Goal: Task Accomplishment & Management: Manage account settings

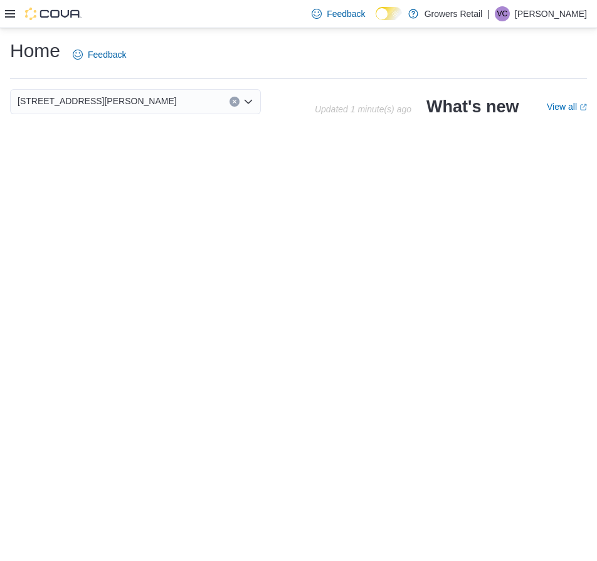
click at [14, 9] on icon at bounding box center [10, 14] width 10 height 10
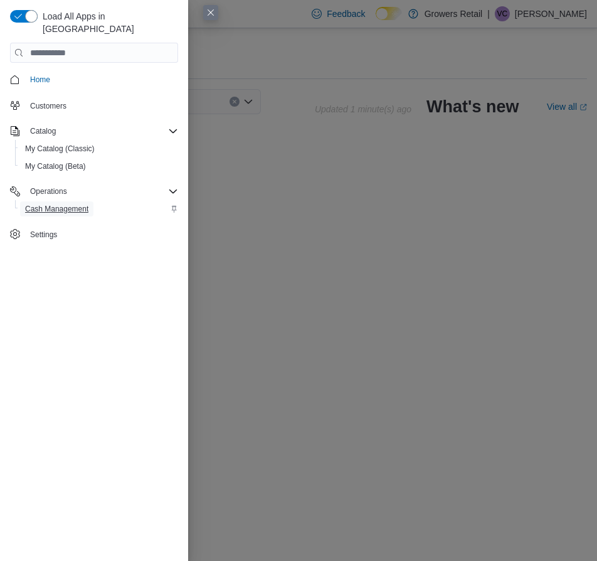
click at [70, 201] on span "Cash Management" at bounding box center [56, 208] width 63 height 15
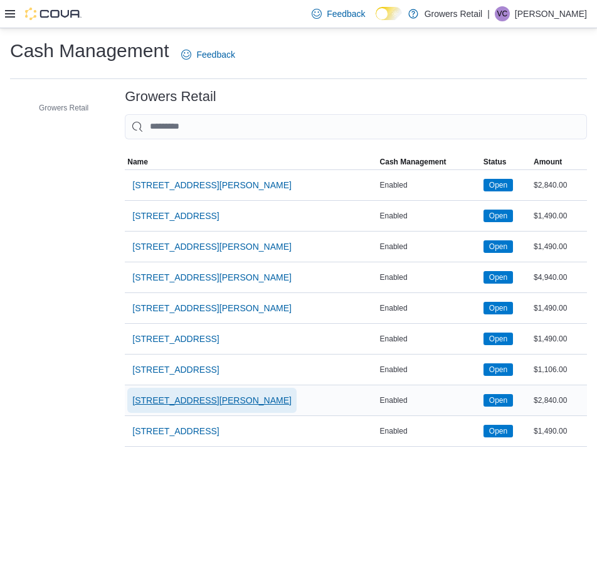
click at [158, 398] on span "[STREET_ADDRESS][PERSON_NAME]" at bounding box center [211, 400] width 159 height 13
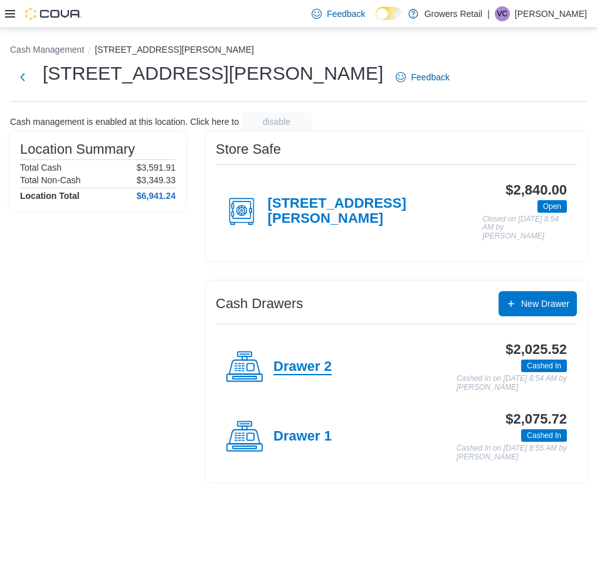
click at [315, 359] on h4 "Drawer 2" at bounding box center [302, 367] width 58 height 16
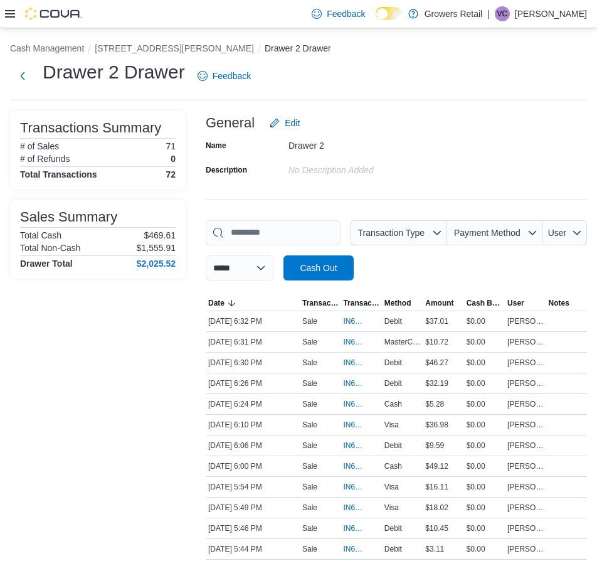
scroll to position [805, 0]
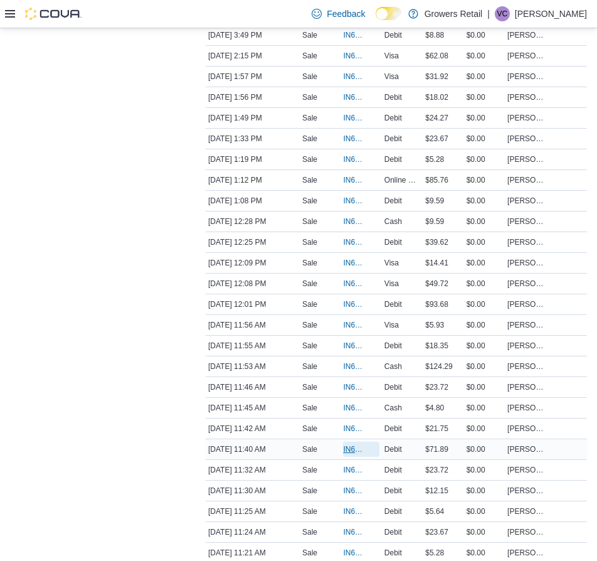
click at [352, 446] on span "IN6FPW-2063424" at bounding box center [354, 449] width 23 height 10
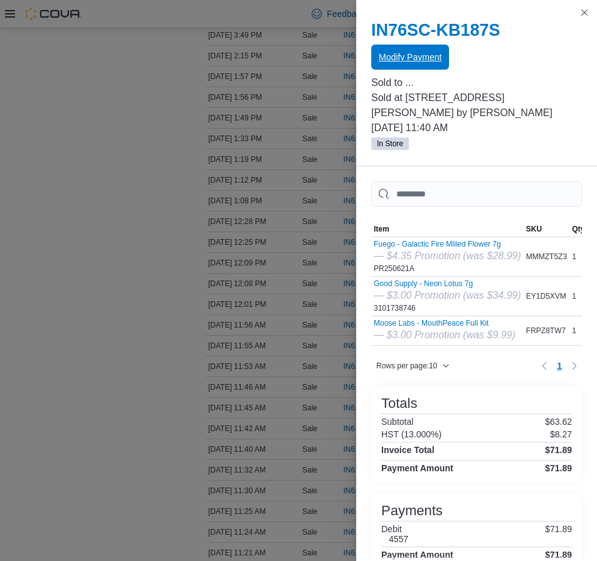
click at [425, 48] on span "Modify Payment" at bounding box center [410, 57] width 63 height 25
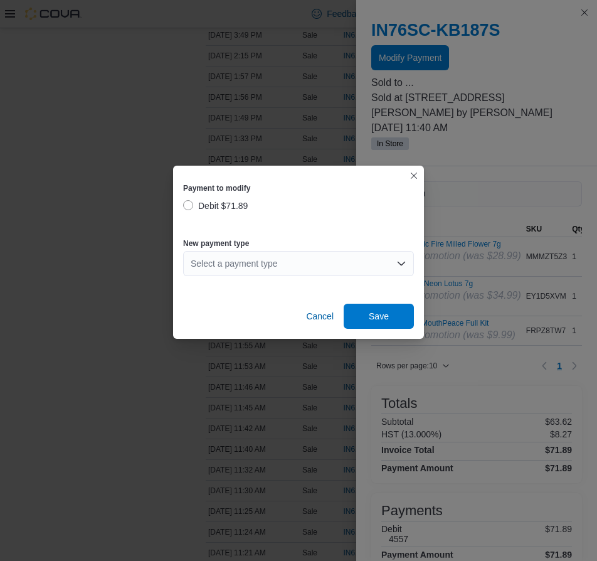
click at [232, 267] on div "Select a payment type" at bounding box center [298, 263] width 231 height 25
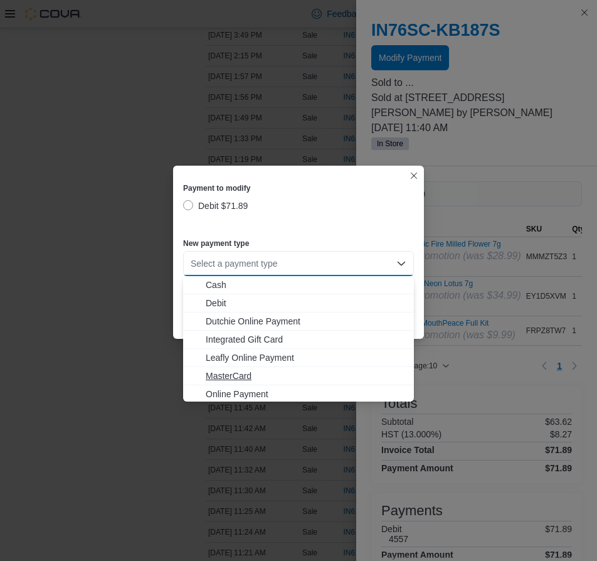
click at [228, 374] on span "MasterCard" at bounding box center [306, 375] width 201 height 13
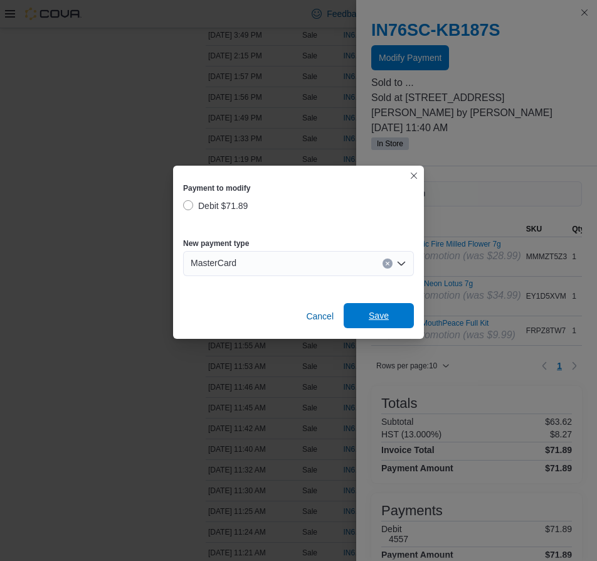
click at [367, 315] on span "Save" at bounding box center [378, 315] width 55 height 25
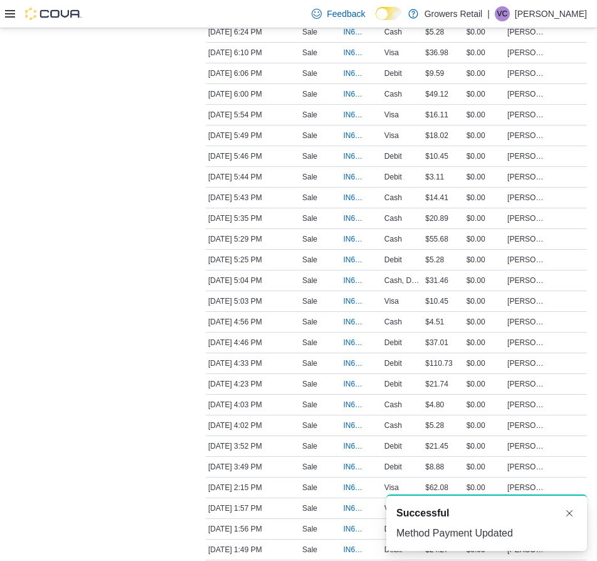
scroll to position [0, 0]
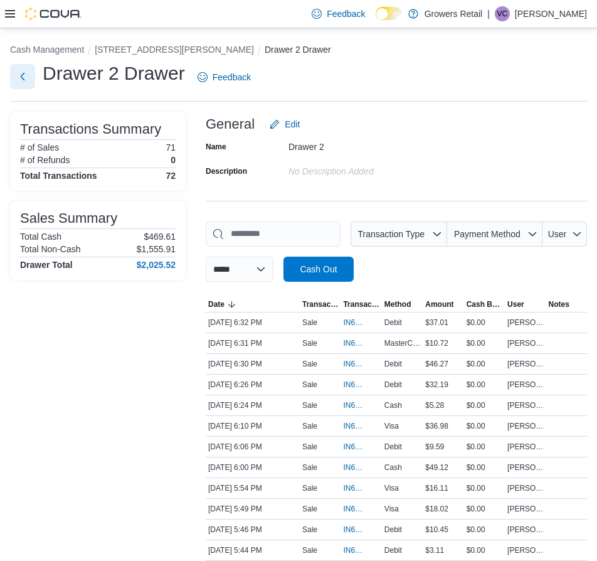
click at [19, 74] on button "Next" at bounding box center [22, 76] width 25 height 25
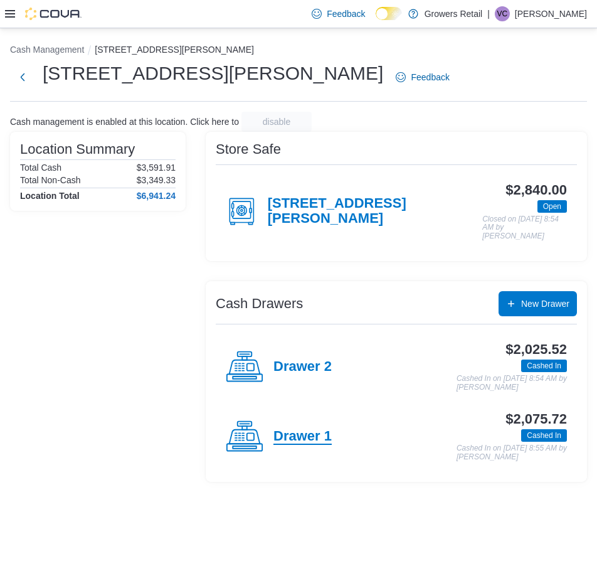
click at [305, 428] on h4 "Drawer 1" at bounding box center [302, 436] width 58 height 16
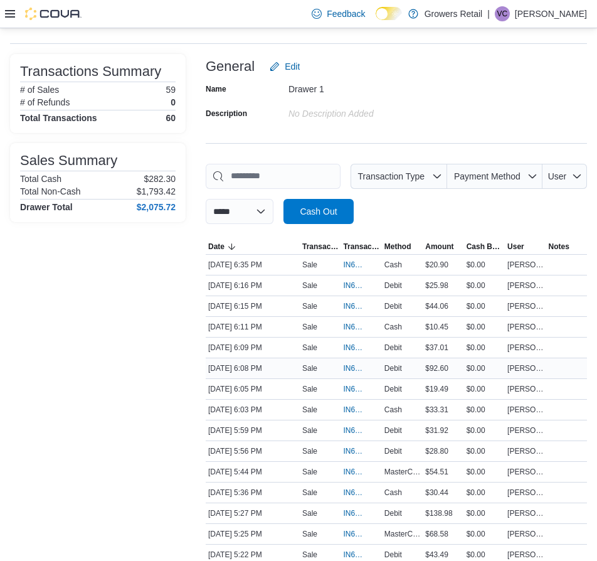
scroll to position [59, 0]
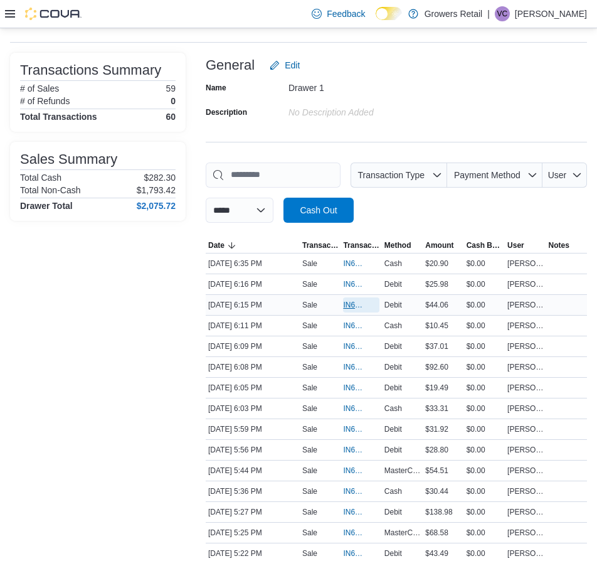
click at [354, 300] on span "IN6FPW-2064100" at bounding box center [354, 305] width 23 height 10
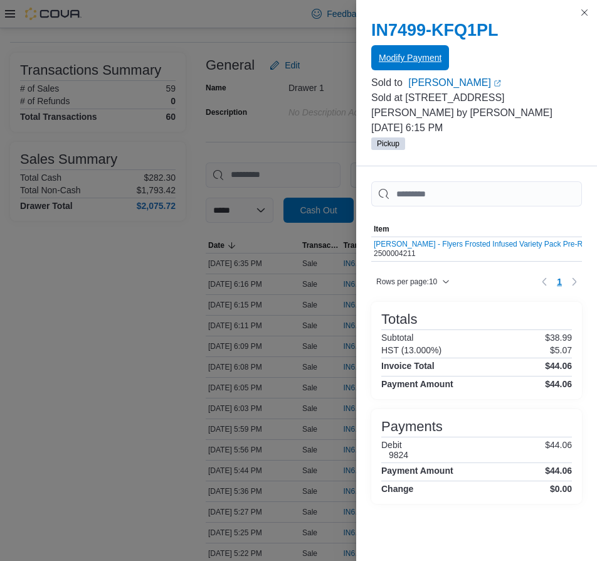
click at [426, 57] on span "Modify Payment" at bounding box center [410, 57] width 63 height 13
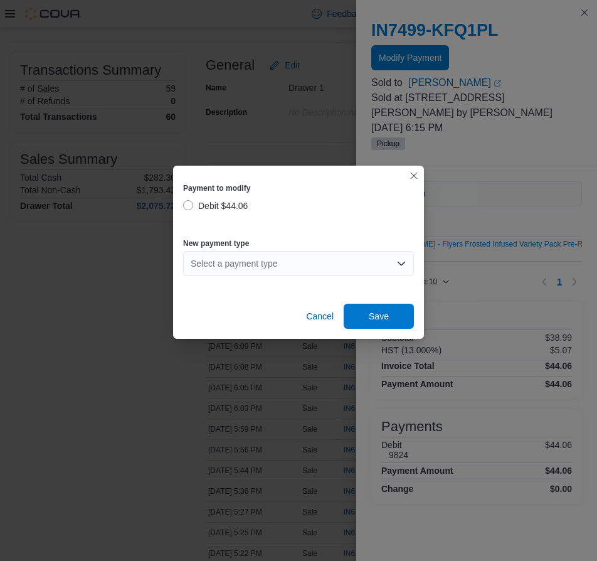
click at [254, 269] on div "Select a payment type" at bounding box center [298, 263] width 231 height 25
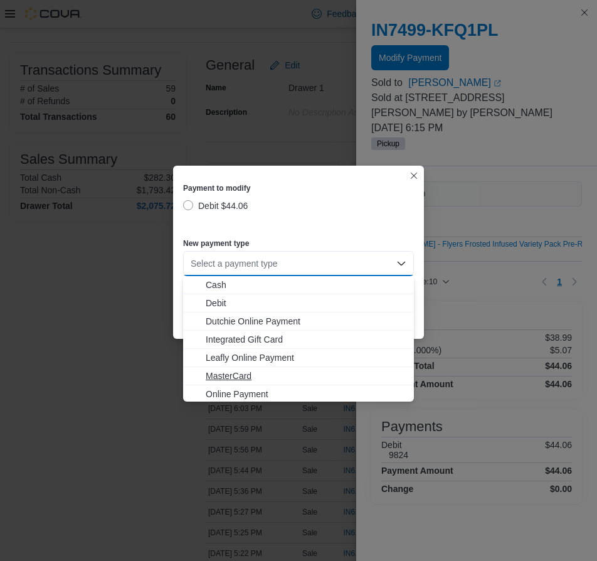
click at [250, 372] on span "MasterCard" at bounding box center [306, 375] width 201 height 13
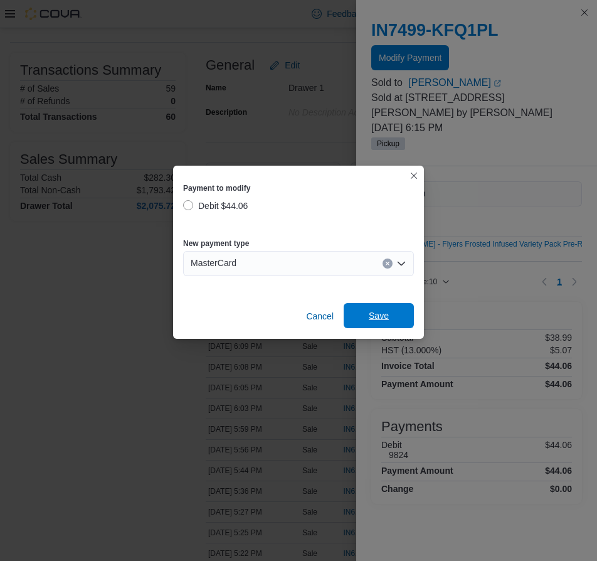
click at [355, 307] on span "Save" at bounding box center [378, 315] width 55 height 25
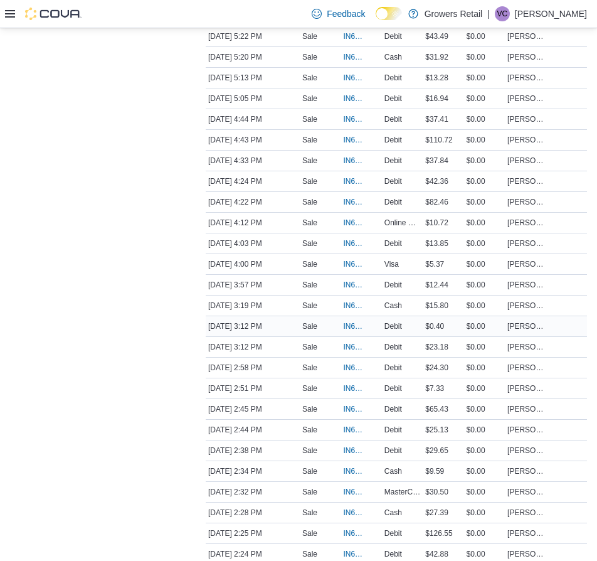
scroll to position [630, 0]
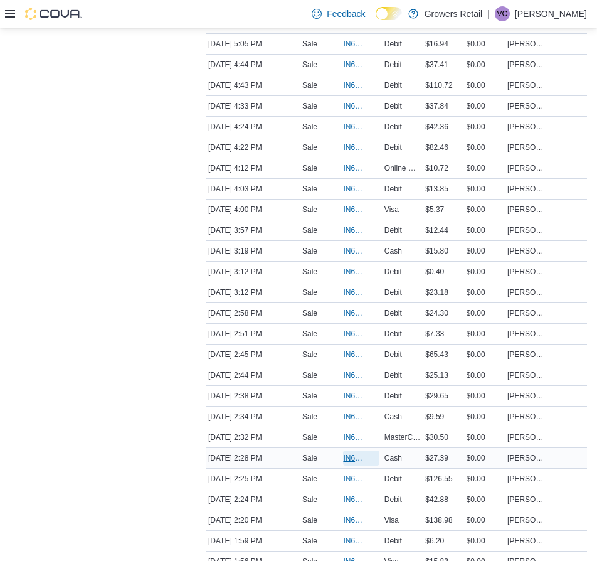
click at [351, 454] on span "IN6FPW-2063666" at bounding box center [354, 458] width 23 height 10
click at [354, 315] on span "IN6FPW-2063713" at bounding box center [354, 313] width 23 height 10
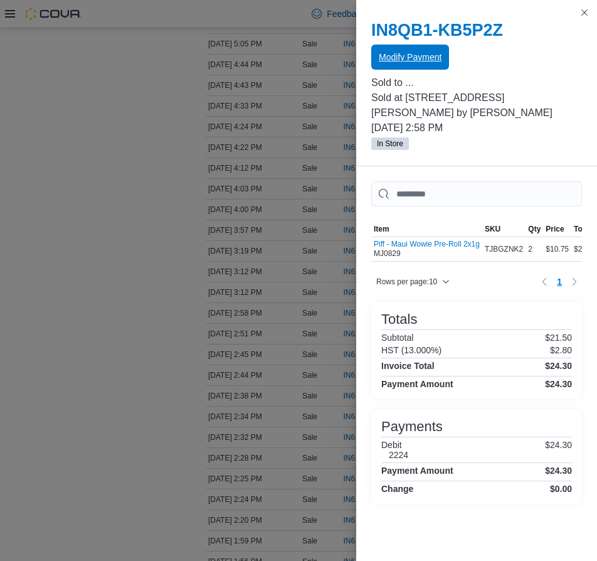
click at [377, 61] on button "Modify Payment" at bounding box center [410, 57] width 78 height 25
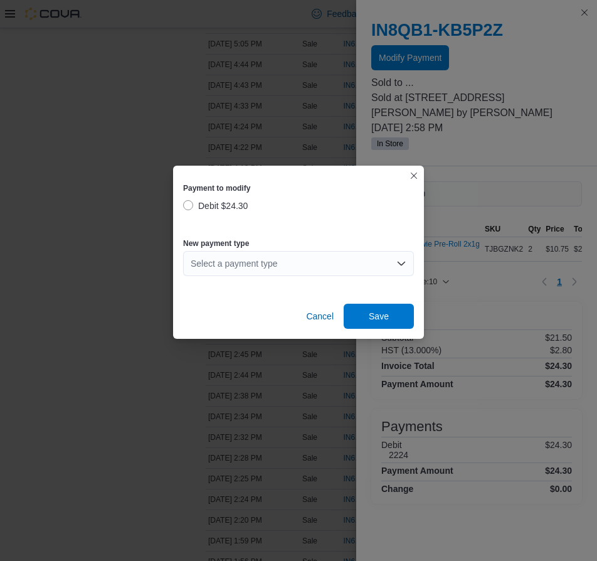
click at [275, 256] on div "Select a payment type" at bounding box center [298, 263] width 231 height 25
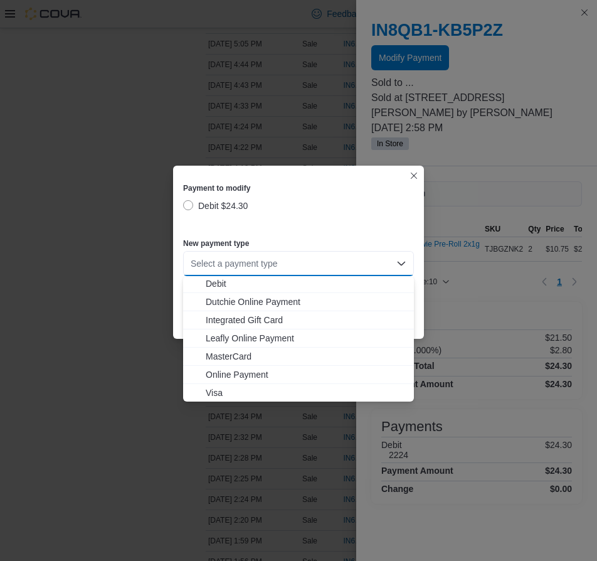
scroll to position [20, 0]
click at [243, 396] on span "Visa" at bounding box center [306, 392] width 201 height 13
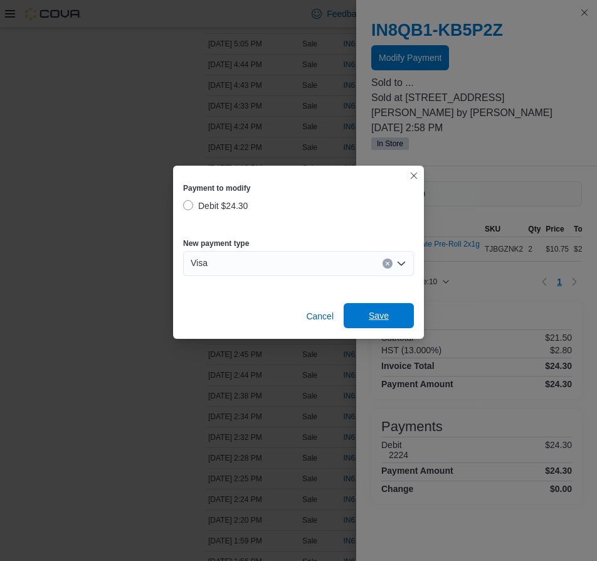
click at [373, 309] on span "Save" at bounding box center [378, 315] width 55 height 25
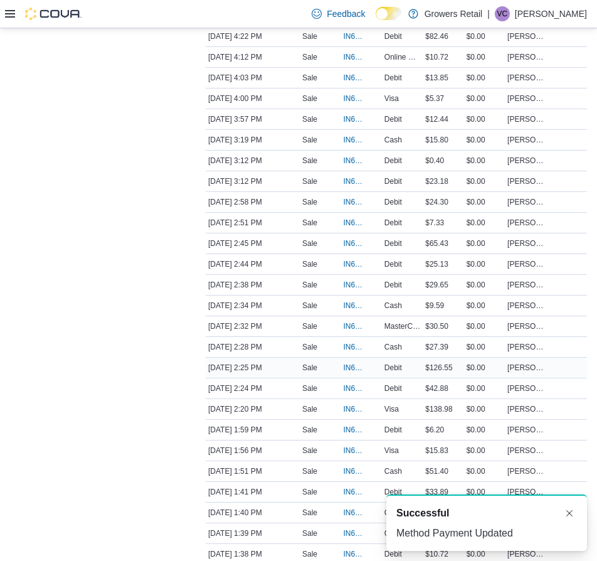
scroll to position [881, 0]
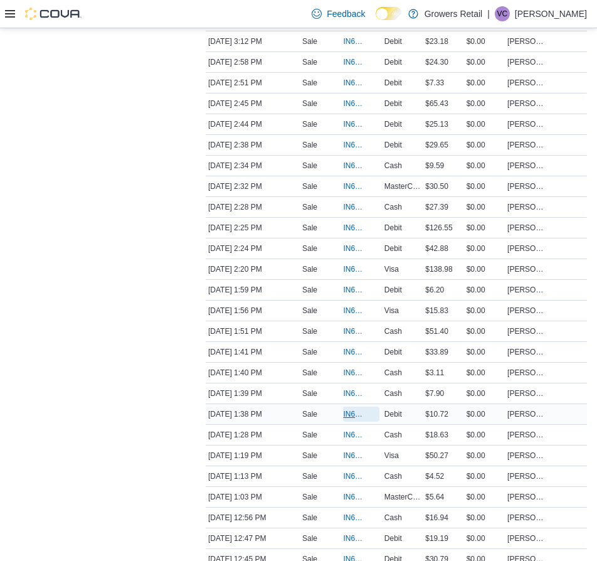
click at [354, 412] on span "IN6FPW-2063610" at bounding box center [354, 414] width 23 height 10
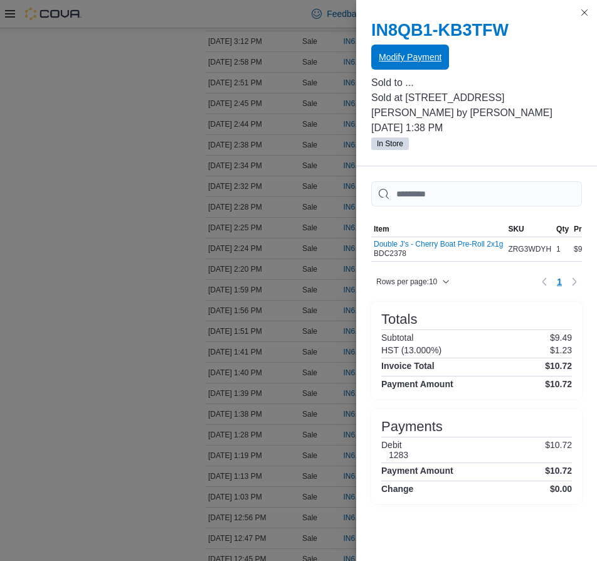
click at [441, 56] on span "Modify Payment" at bounding box center [410, 57] width 63 height 13
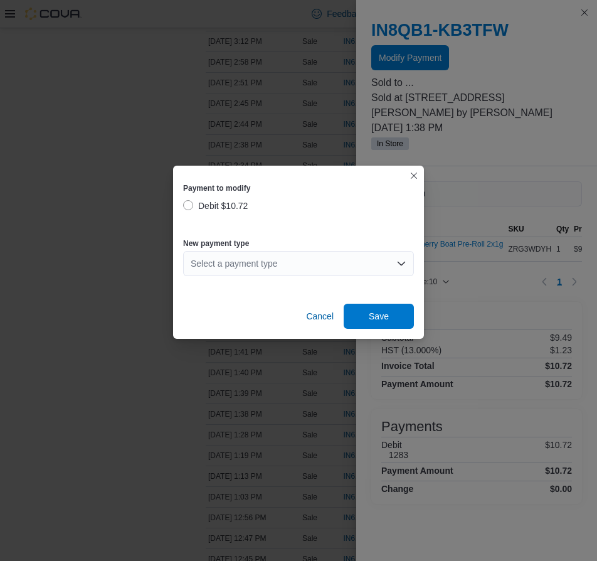
click at [223, 259] on div "Select a payment type" at bounding box center [298, 263] width 231 height 25
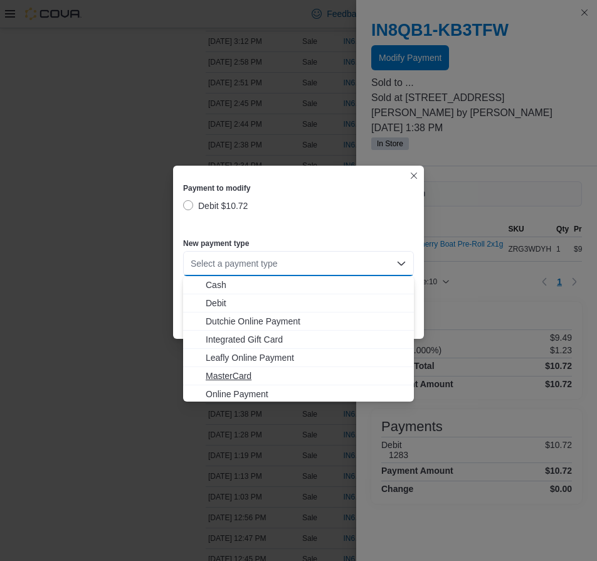
click at [246, 372] on span "MasterCard" at bounding box center [306, 375] width 201 height 13
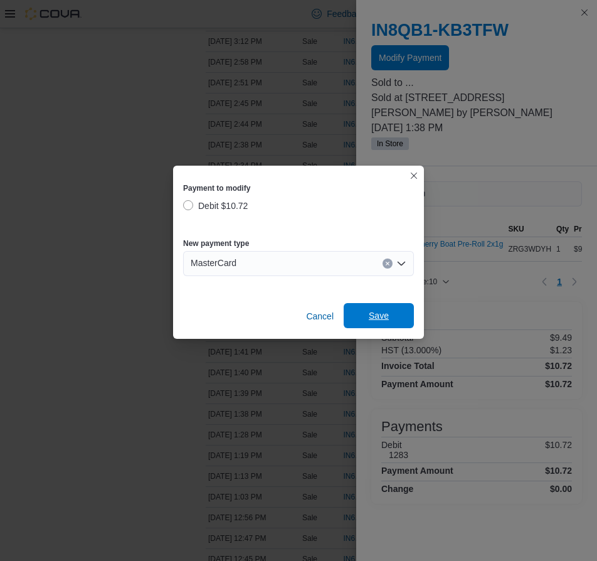
click at [381, 309] on span "Save" at bounding box center [378, 315] width 55 height 25
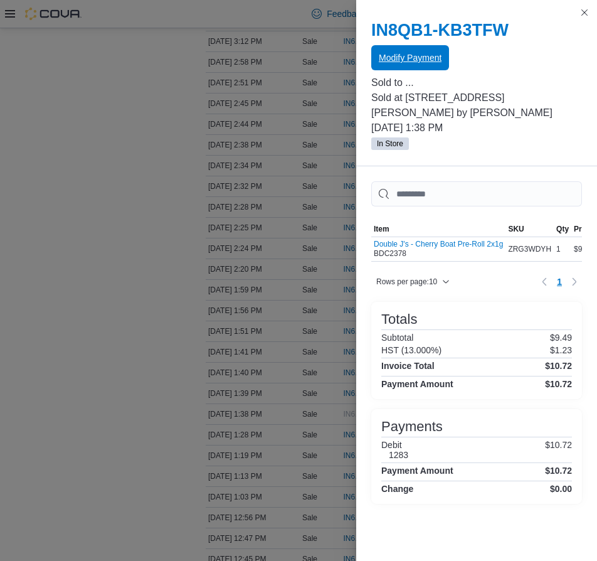
scroll to position [0, 0]
click at [386, 312] on h3 "Totals" at bounding box center [399, 319] width 36 height 15
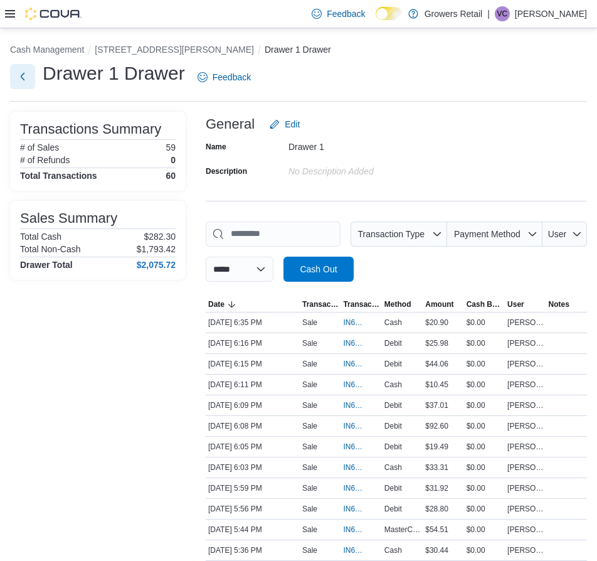
click at [25, 75] on button "Next" at bounding box center [22, 76] width 25 height 25
